Goal: Information Seeking & Learning: Learn about a topic

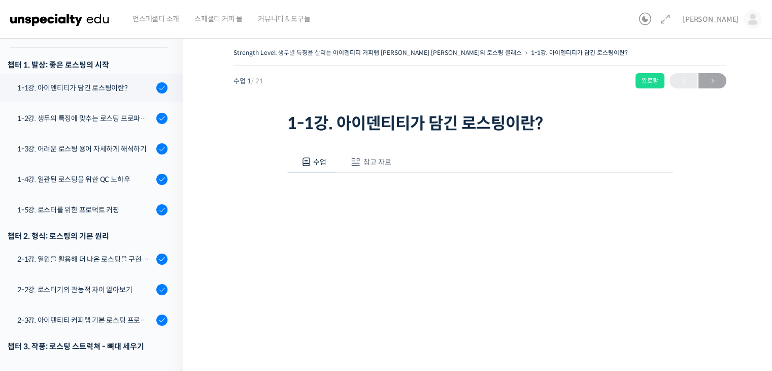
click at [274, 185] on div "Strength Level, 생두별 특징을 살리는 아이덴티티 커피랩 윤원균 대표의 로스팅 클래스 1-1강. 아이덴티티가 담긴 로스팅이란? 완료…" at bounding box center [480, 333] width 493 height 574
click at [97, 82] on div "1-1강. 아이덴티티가 담긴 로스팅이란?" at bounding box center [85, 87] width 136 height 11
click at [371, 164] on span "참고 자료" at bounding box center [378, 161] width 28 height 9
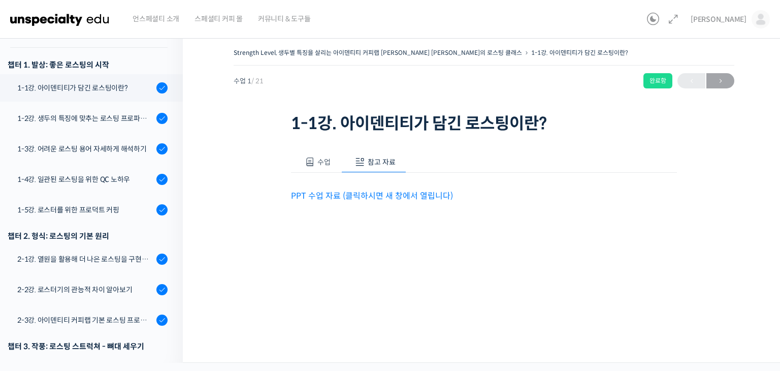
click at [426, 198] on link "PPT 수업 자료 (클릭하시면 새 창에서 열립니다)" at bounding box center [372, 195] width 162 height 11
click at [321, 159] on span "수업" at bounding box center [323, 161] width 13 height 9
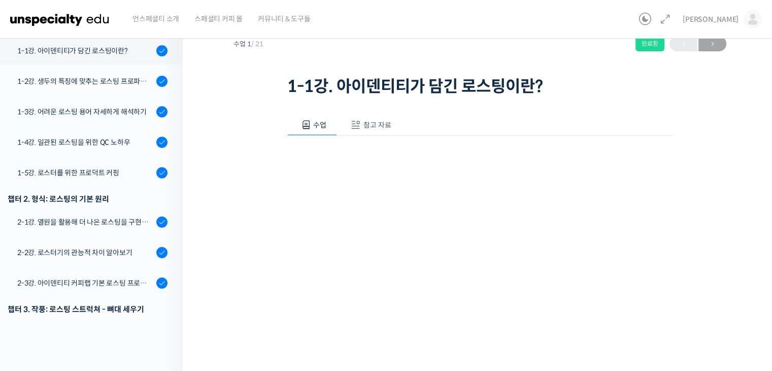
scroll to position [37, 0]
click at [128, 107] on div "1-3강. 어려운 로스팅 용어 자세하게 해석하기" at bounding box center [85, 112] width 136 height 11
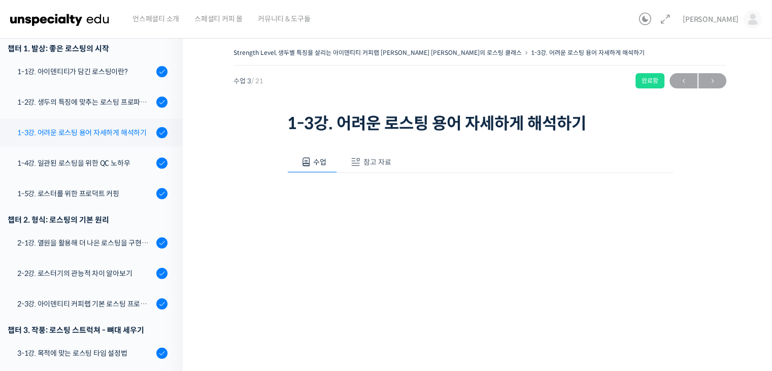
scroll to position [149, 0]
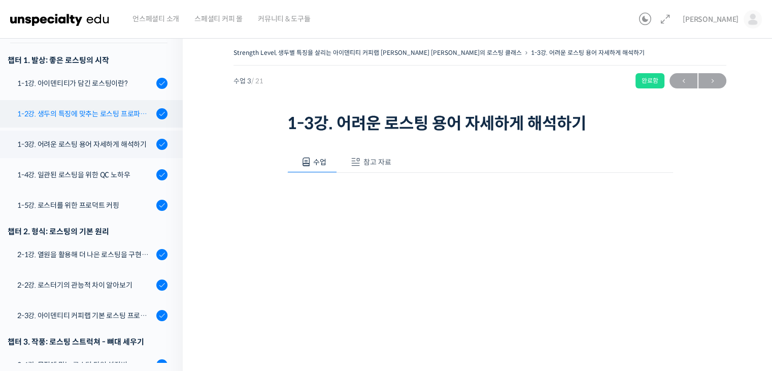
click at [78, 100] on link "1-2강. 생두의 특징에 맞추는 로스팅 프로파일 'Stength Level'" at bounding box center [89, 113] width 188 height 27
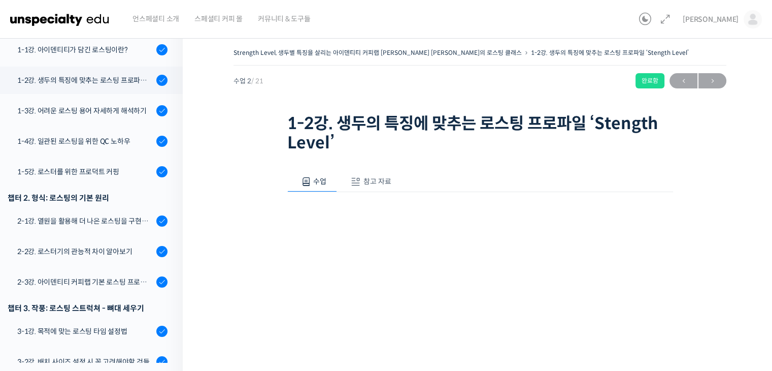
scroll to position [194, 0]
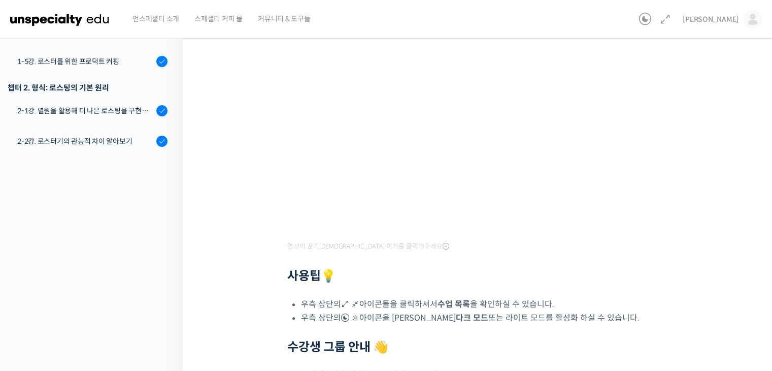
scroll to position [0, 0]
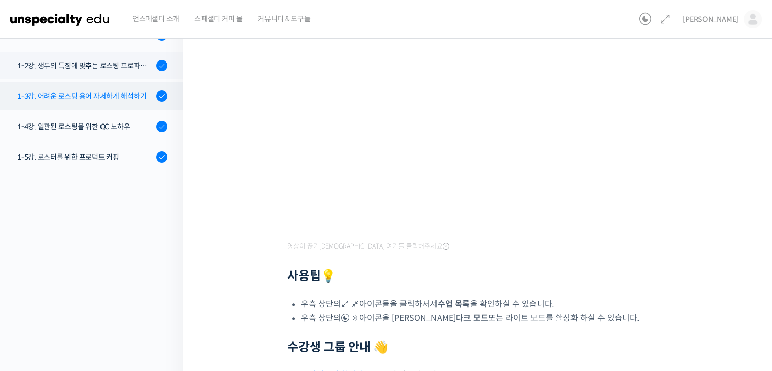
click at [102, 89] on link "1-3강. 어려운 로스팅 용어 자세하게 해석하기" at bounding box center [89, 95] width 188 height 27
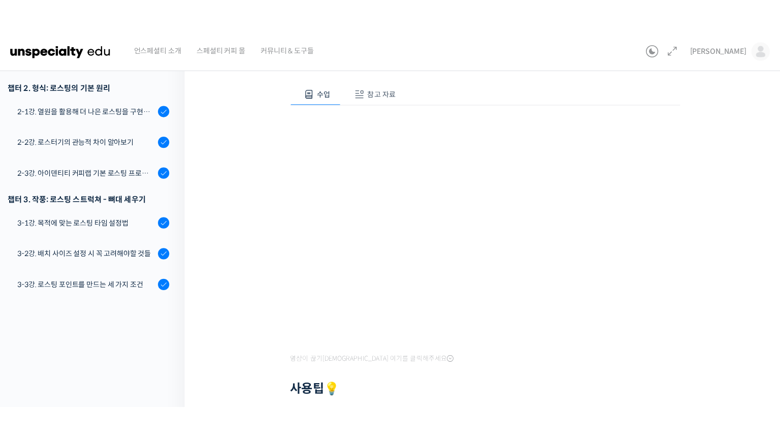
scroll to position [105, 0]
